Goal: Information Seeking & Learning: Find specific fact

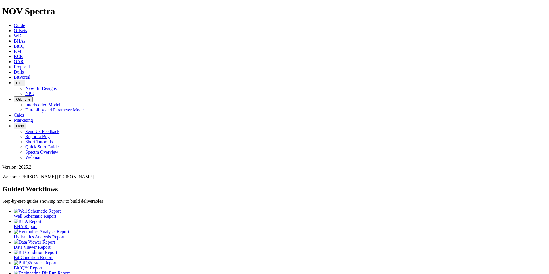
click at [24, 70] on span "Dulls" at bounding box center [19, 72] width 10 height 5
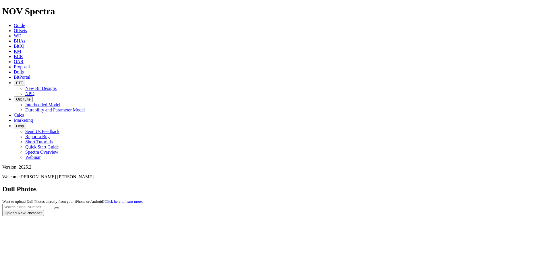
click at [440, 216] on div at bounding box center [274, 216] width 545 height 0
click at [437, 216] on div at bounding box center [274, 216] width 545 height 0
click at [53, 204] on input "text" at bounding box center [27, 207] width 51 height 6
paste input "A317889"
type input "A317889"
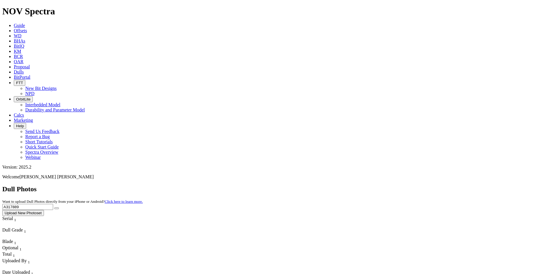
click at [57, 208] on icon "submit" at bounding box center [57, 208] width 0 height 0
